Goal: Information Seeking & Learning: Learn about a topic

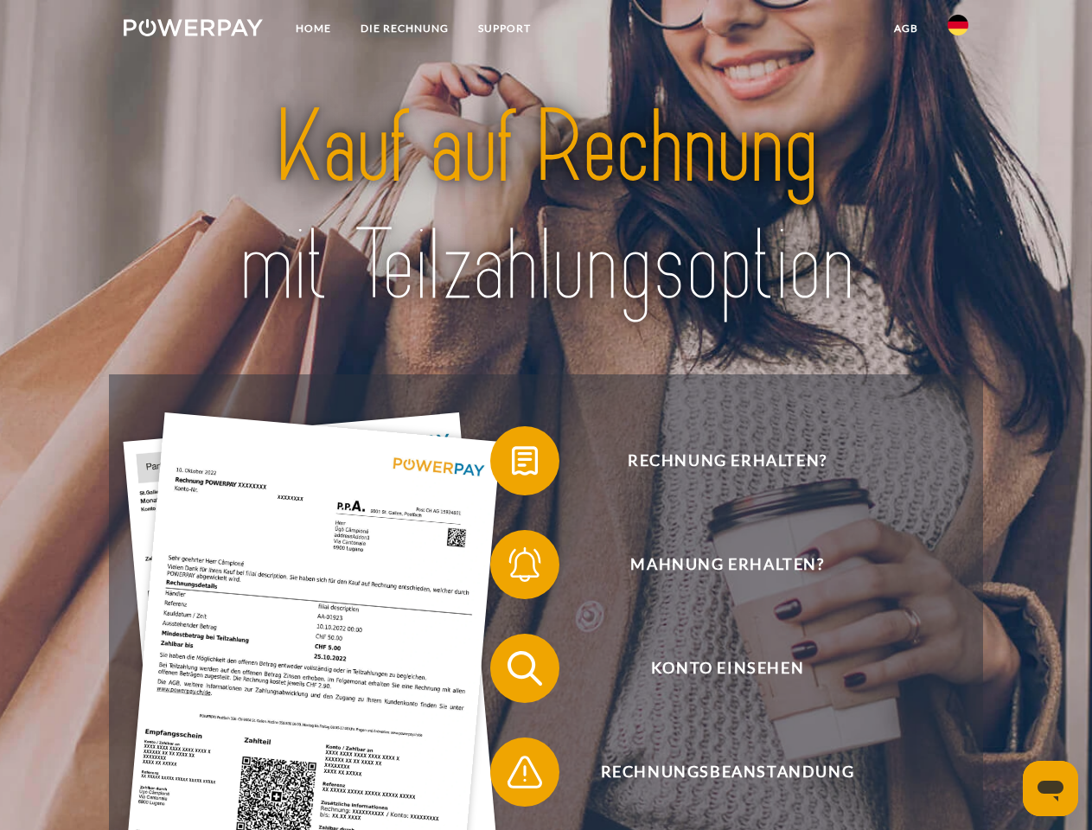
click at [193, 30] on img at bounding box center [193, 27] width 139 height 17
click at [958, 30] on img at bounding box center [958, 25] width 21 height 21
click at [905, 29] on link "agb" at bounding box center [906, 28] width 54 height 31
click at [512, 464] on span at bounding box center [499, 461] width 86 height 86
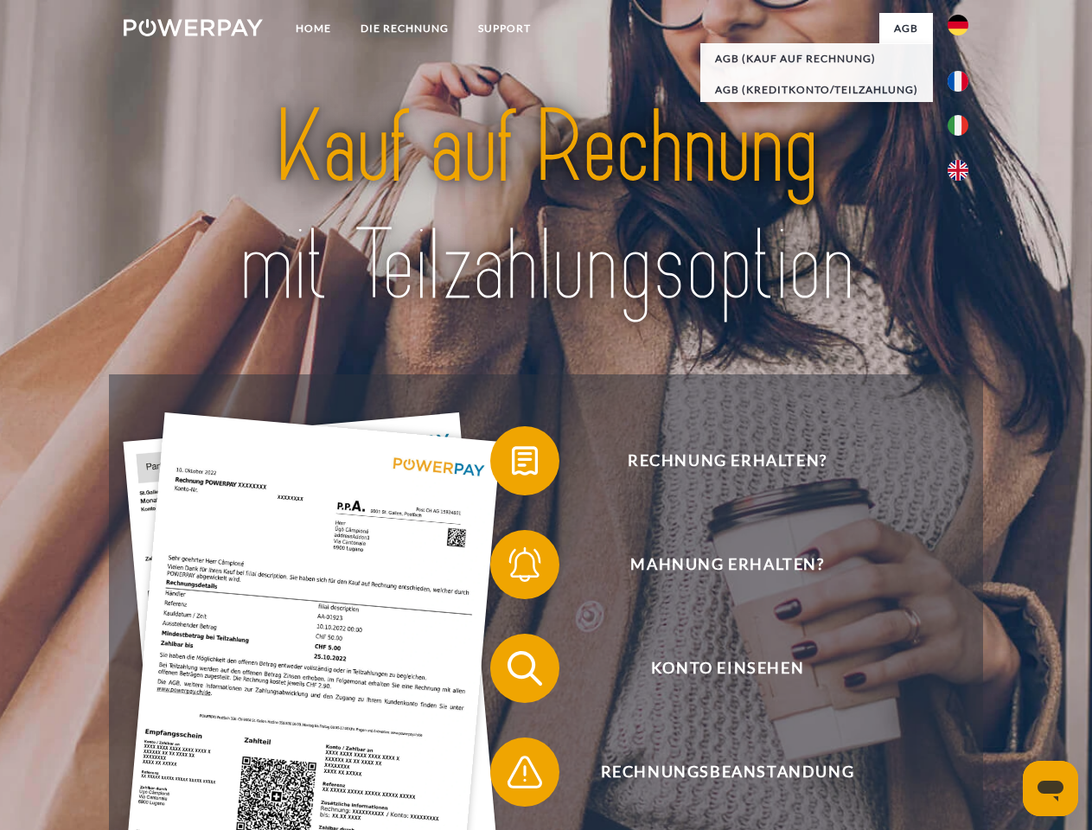
click at [512, 568] on span at bounding box center [499, 564] width 86 height 86
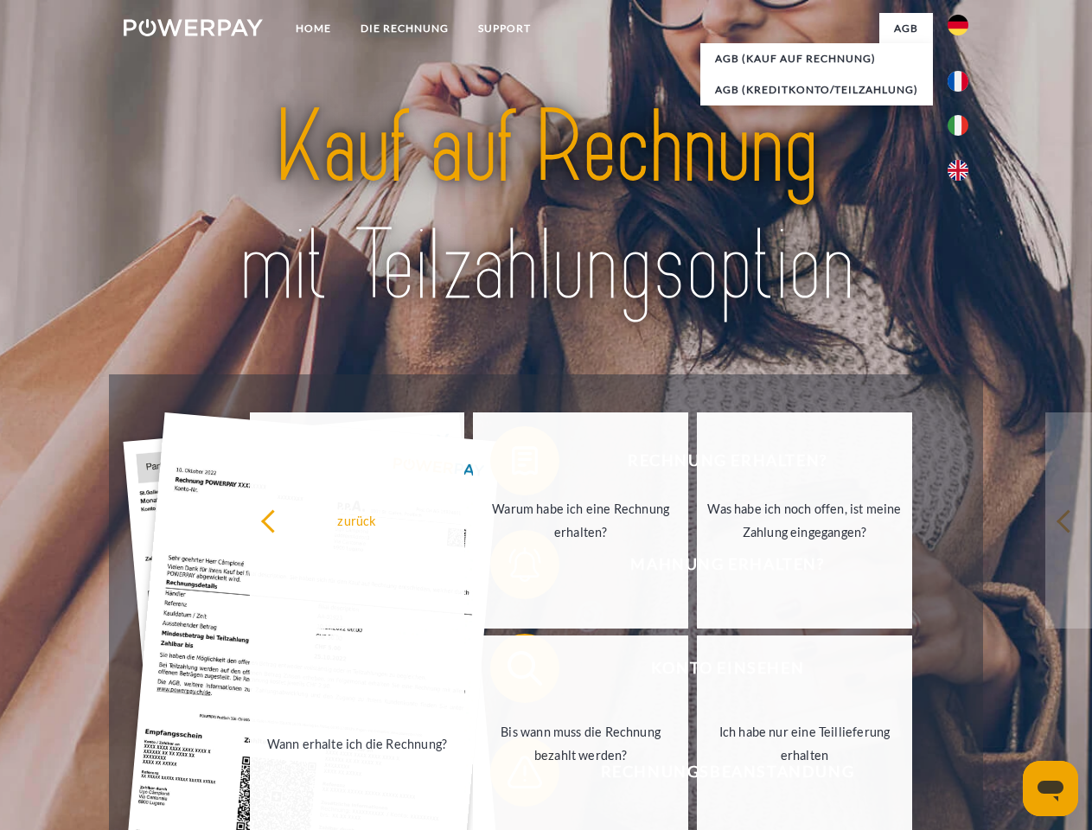
click at [512, 672] on link "Bis wann muss die Rechnung bezahlt werden?" at bounding box center [580, 743] width 215 height 216
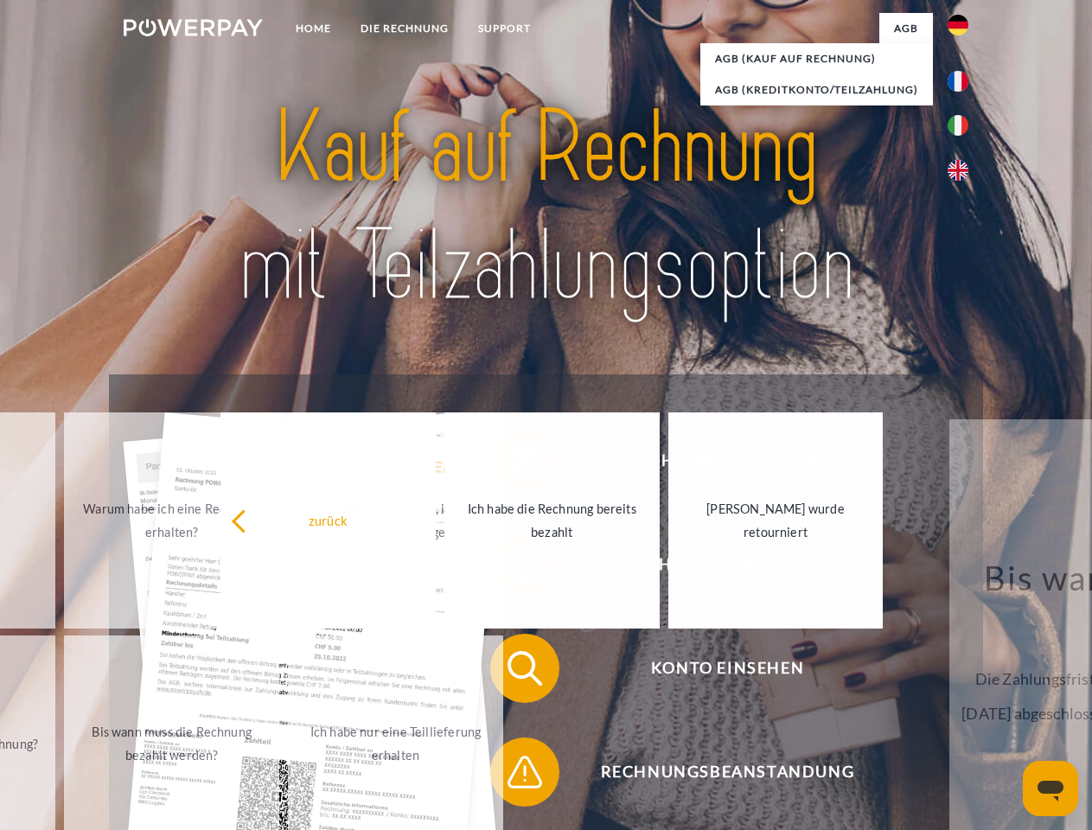
click at [512, 776] on span at bounding box center [499, 772] width 86 height 86
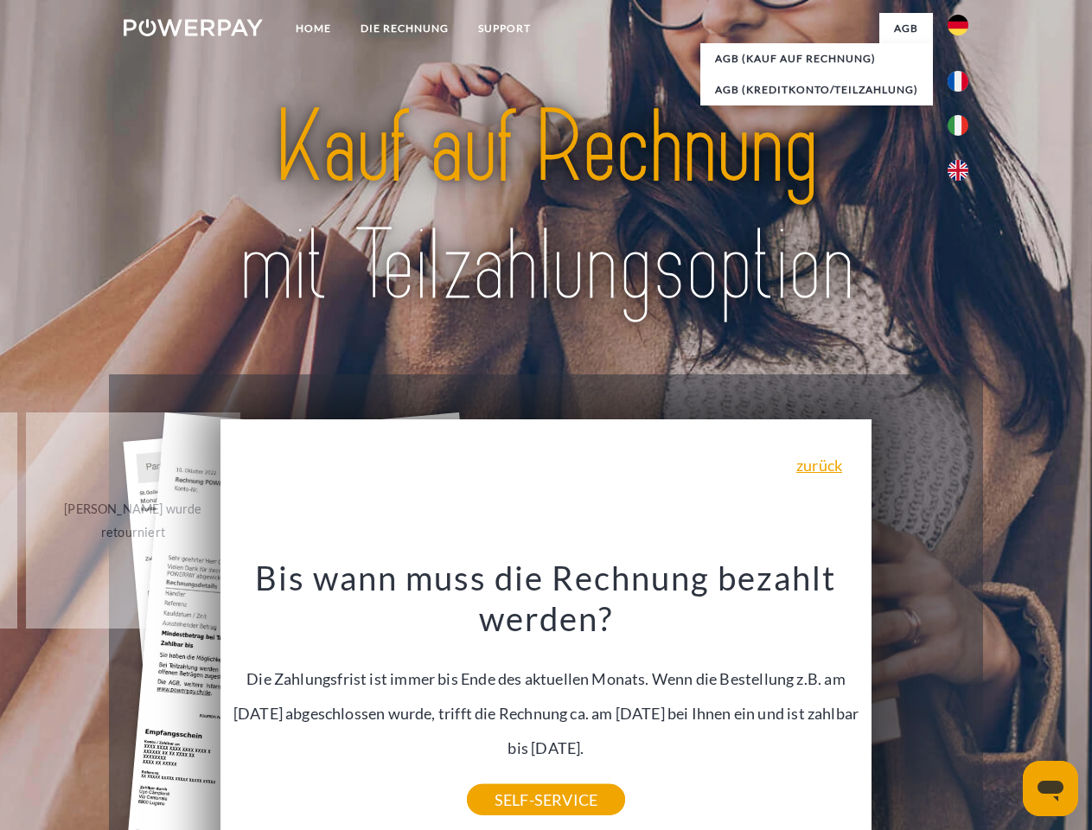
click at [1051, 789] on icon "Messaging-Fenster öffnen" at bounding box center [1051, 791] width 26 height 21
